Goal: Transaction & Acquisition: Download file/media

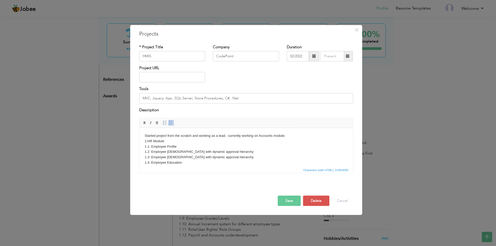
scroll to position [140, 0]
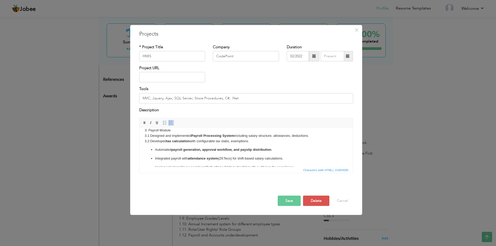
click ul "Automated payroll generation, approval workflow, and payslip distribution . Int…"
click at [285, 159] on p "Integrated payroll with attendance system (ZKTeco) for shift-based salary calcu…" at bounding box center [246, 158] width 182 height 5
click at [262, 143] on body "Started project from the scratch and working as a lead, currently working on Ac…" at bounding box center [245, 95] width 203 height 202
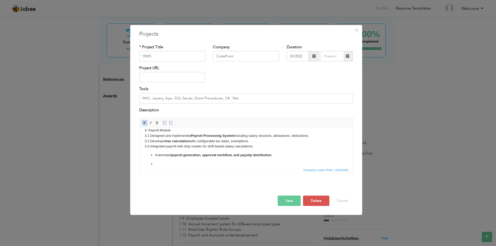
click at [150, 152] on body "Started project from the scratch and working as a lead, currently working on Ac…" at bounding box center [245, 97] width 203 height 207
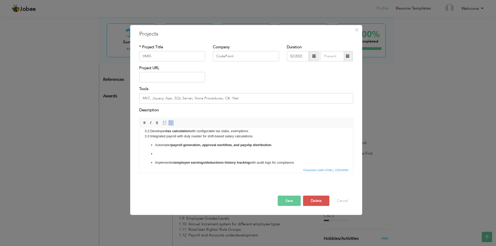
scroll to position [166, 0]
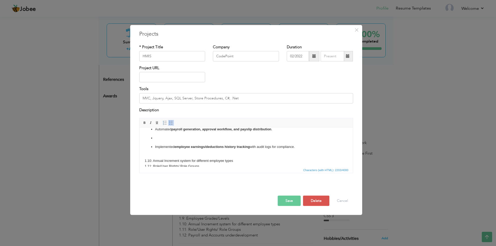
click ul "Automated payroll generation, approval workflow, and payslip distribution . Imp…"
click at [306, 148] on p "Implemented employee earnings/deductions history tracking with audit logs for c…" at bounding box center [246, 146] width 182 height 5
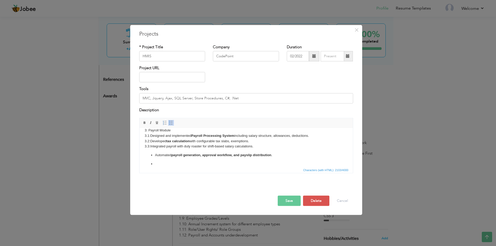
click at [267, 148] on body "Started project from the scratch and working as a lead, currently working on Ac…" at bounding box center [245, 97] width 203 height 207
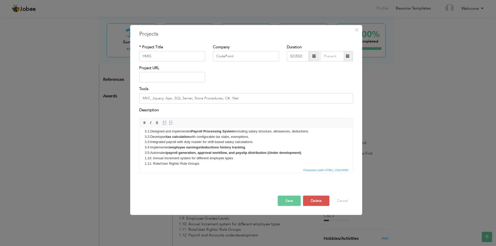
scroll to position [154, 0]
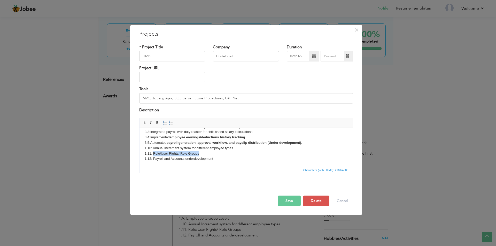
drag, startPoint x: 202, startPoint y: 154, endPoint x: 153, endPoint y: 154, distance: 48.9
click at [153, 154] on body "Started project from the scratch and working as a lead, currently working on Ac…" at bounding box center [245, 70] width 203 height 183
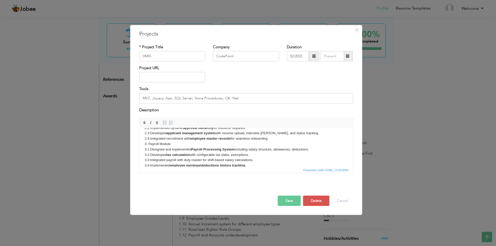
scroll to position [103, 0]
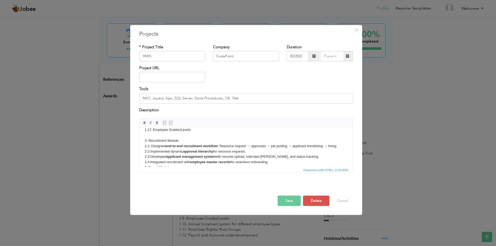
click at [199, 131] on body "Started project from the scratch and working as a lead, currently working on Ac…" at bounding box center [245, 122] width 203 height 183
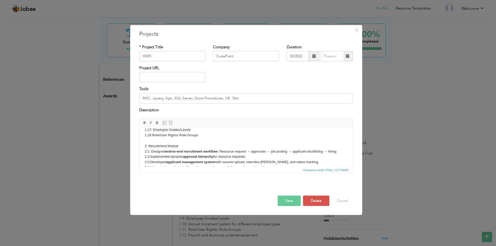
scroll to position [128, 0]
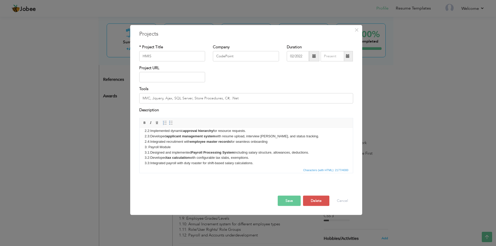
click at [145, 147] on body "Started project from the scratch and working as a lead, currently working on Ac…" at bounding box center [245, 99] width 203 height 188
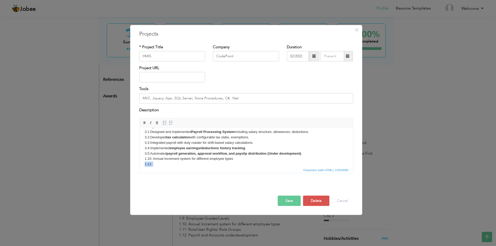
scroll to position [165, 0]
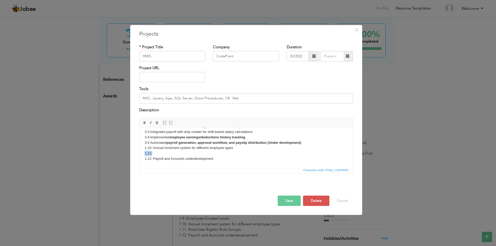
drag, startPoint x: 160, startPoint y: 165, endPoint x: 276, endPoint y: 281, distance: 164.1
click at [139, 153] on html "Started project from the scratch and working as a lead, currently working on Ac…" at bounding box center [245, 65] width 213 height 204
drag, startPoint x: 147, startPoint y: 150, endPoint x: 151, endPoint y: 150, distance: 4.2
click at [147, 150] on body "Started project from the scratch and working as a lead, currently working on Ac…" at bounding box center [245, 65] width 203 height 194
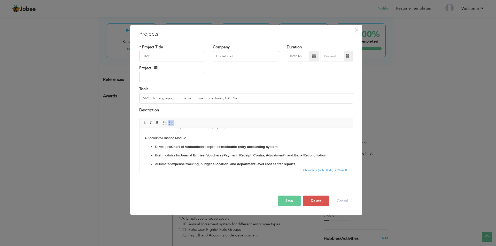
scroll to position [186, 0]
click at [151, 142] on body "Started project from the scratch and working as a lead, currently working on Ac…" at bounding box center [245, 78] width 203 height 260
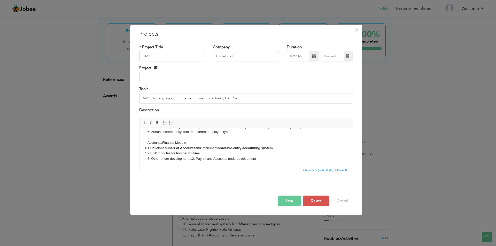
scroll to position [181, 0]
click at [288, 198] on button "Save" at bounding box center [289, 201] width 23 height 10
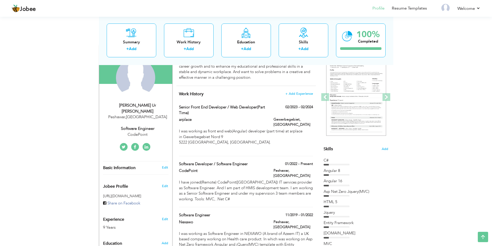
scroll to position [52, 0]
click at [407, 9] on link "Resume Templates" at bounding box center [409, 8] width 35 height 6
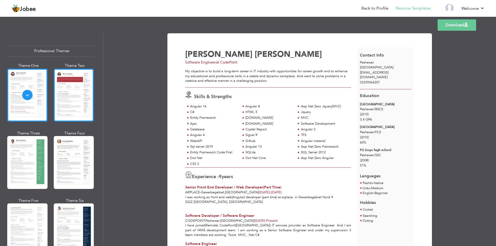
click at [69, 94] on div at bounding box center [74, 95] width 40 height 53
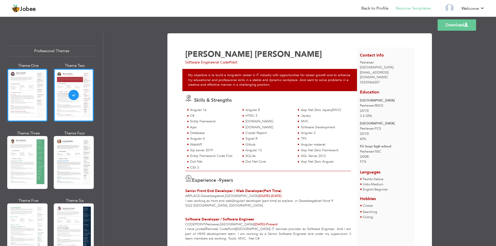
click at [26, 104] on div at bounding box center [27, 95] width 40 height 53
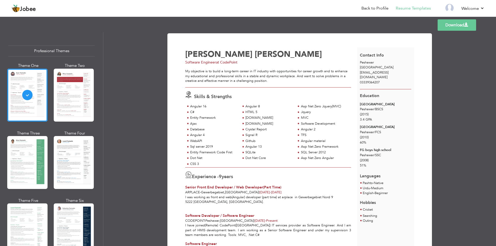
click at [454, 25] on link "Download" at bounding box center [457, 24] width 39 height 11
click at [454, 35] on link "Log off" at bounding box center [461, 34] width 47 height 11
